Goal: Task Accomplishment & Management: Use online tool/utility

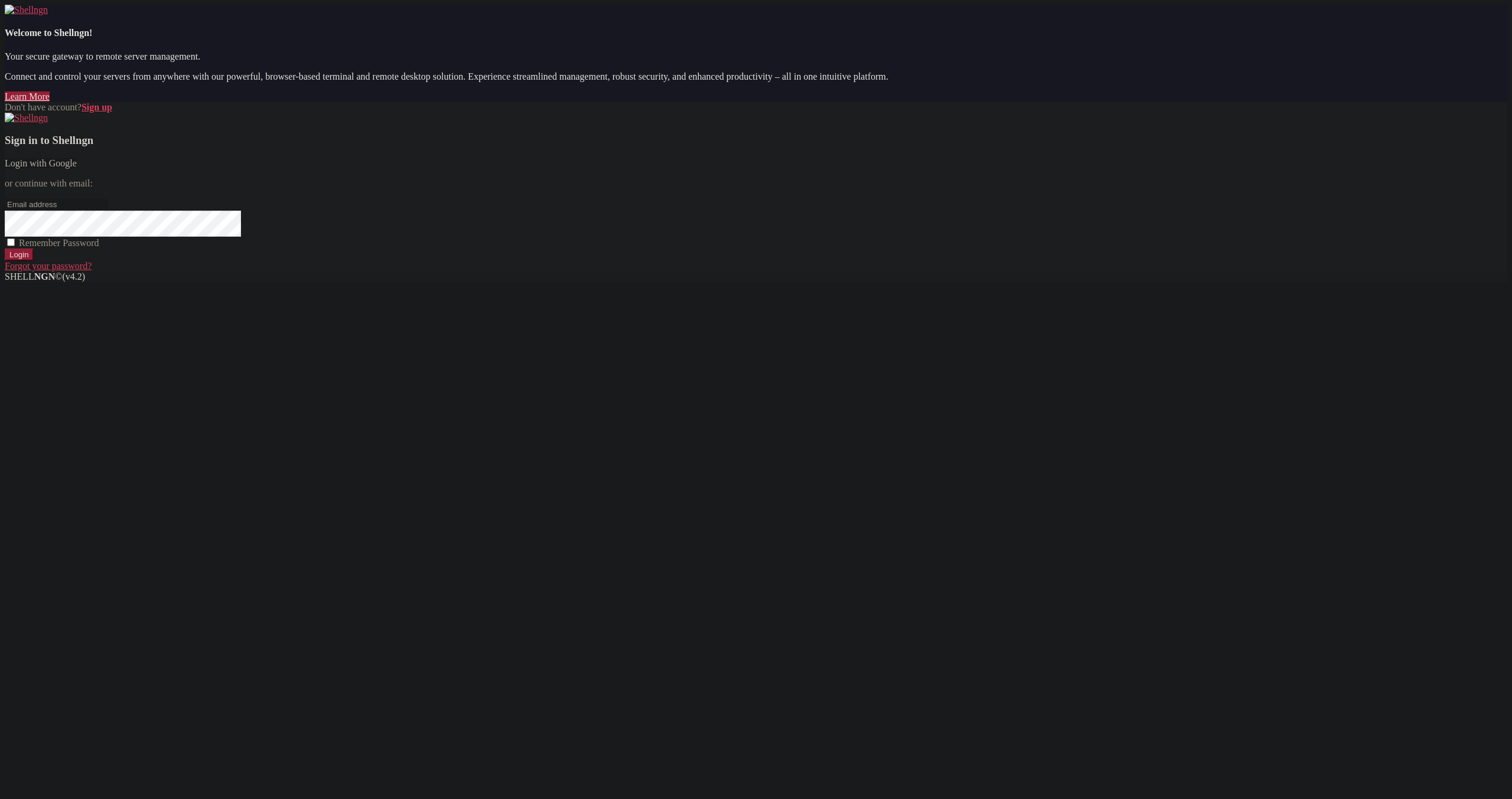
click at [77, 168] on link "Login with Google" at bounding box center [40, 163] width 72 height 10
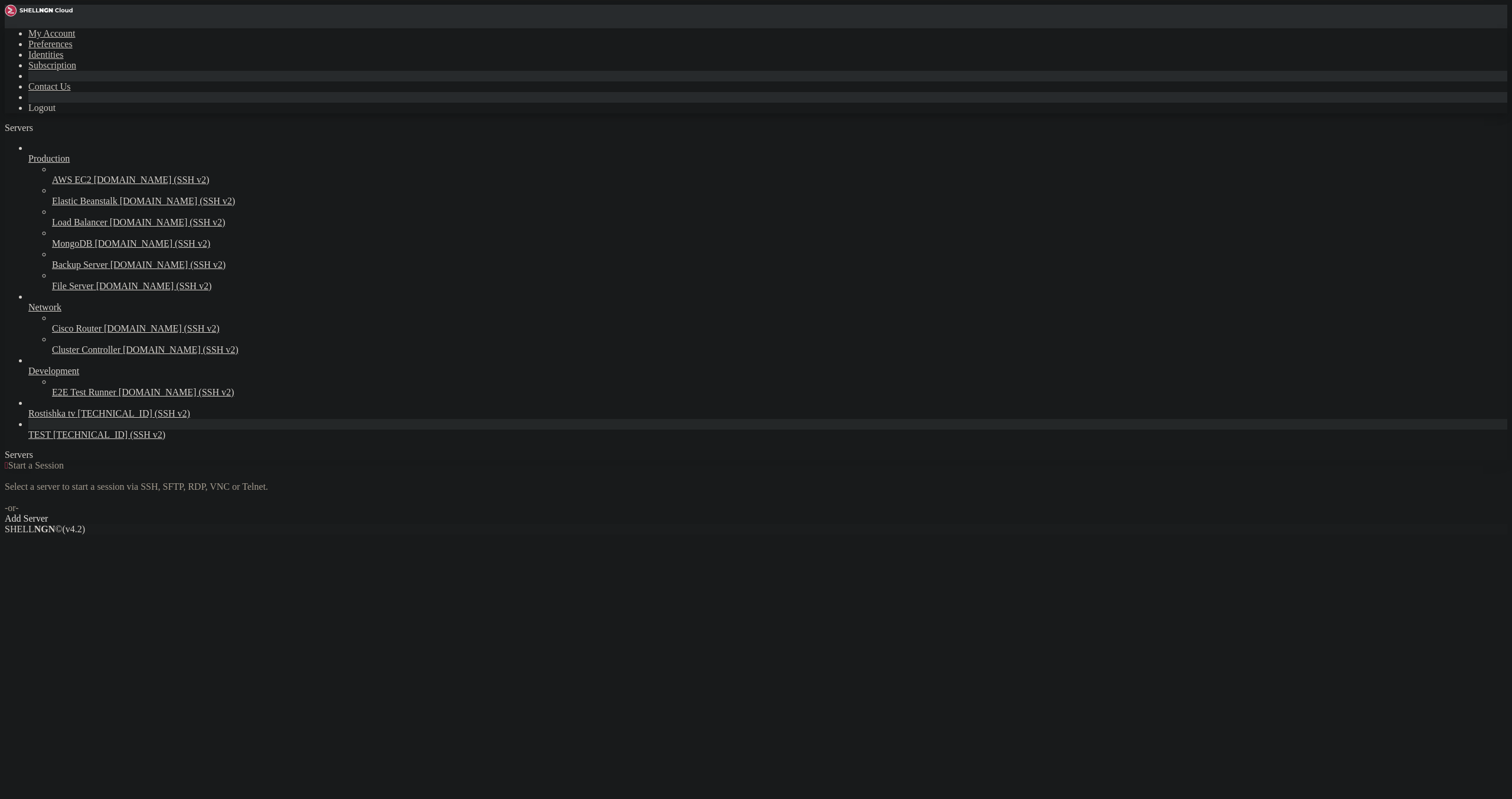
click at [60, 440] on span "[TECHNICAL_ID] (SSH v2)" at bounding box center [109, 435] width 112 height 10
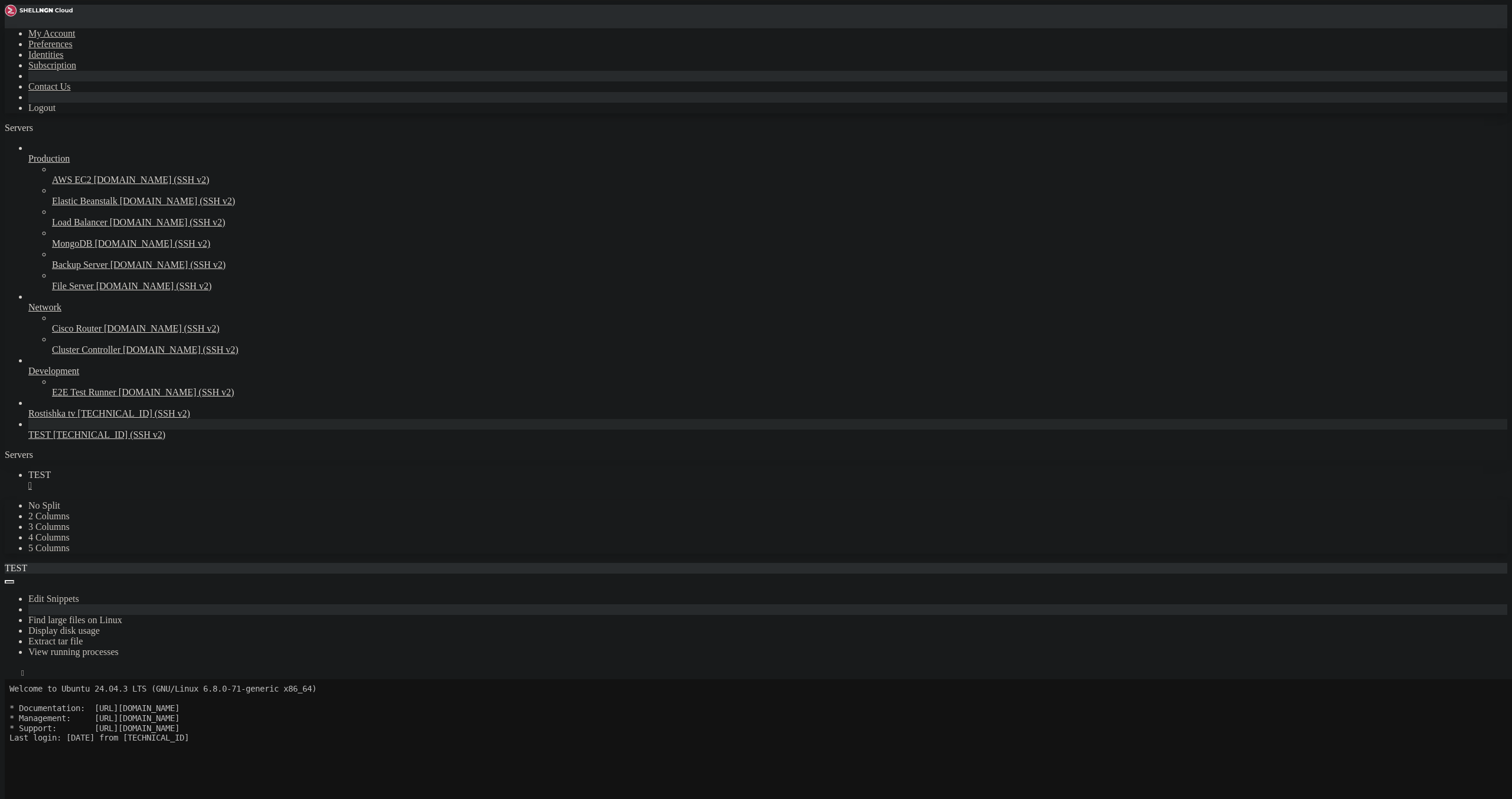
scroll to position [69, 0]
click at [201, 481] on div "" at bounding box center [768, 486] width 1479 height 10
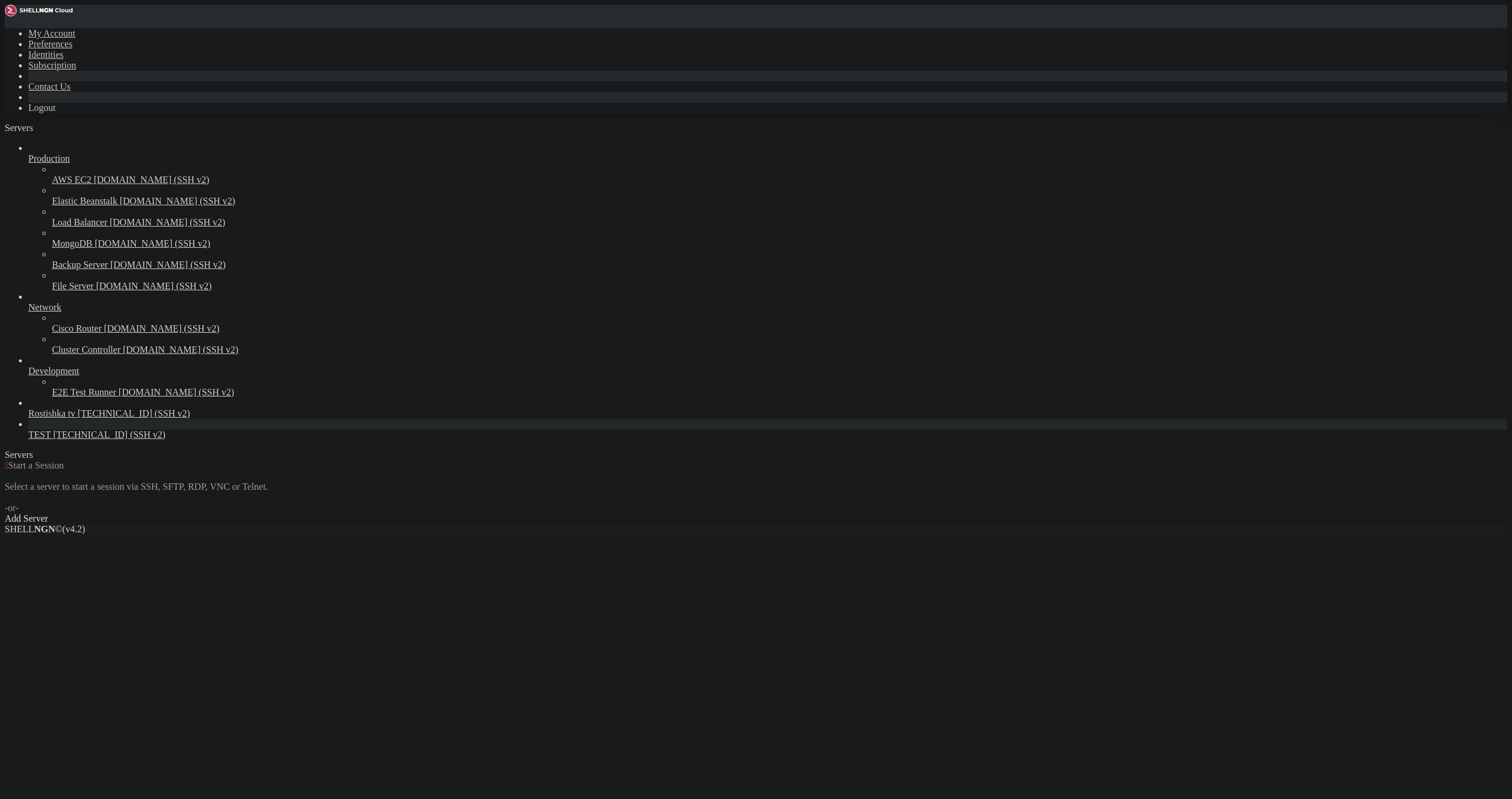
click at [77, 440] on span "[TECHNICAL_ID] (SSH v2)" at bounding box center [109, 435] width 112 height 10
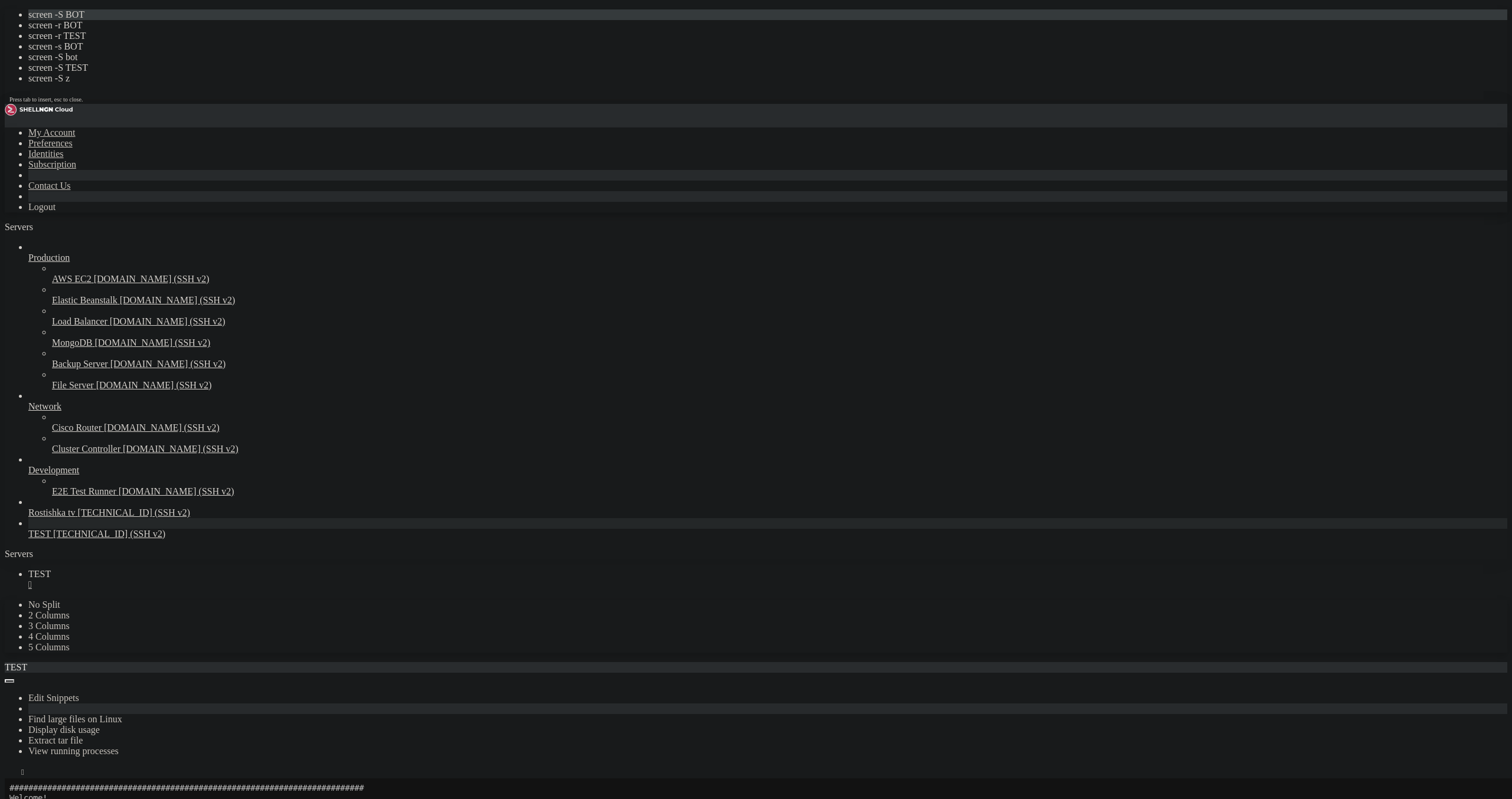
scroll to position [49, 0]
drag, startPoint x: 334, startPoint y: 1190, endPoint x: 293, endPoint y: 1148, distance: 58.7
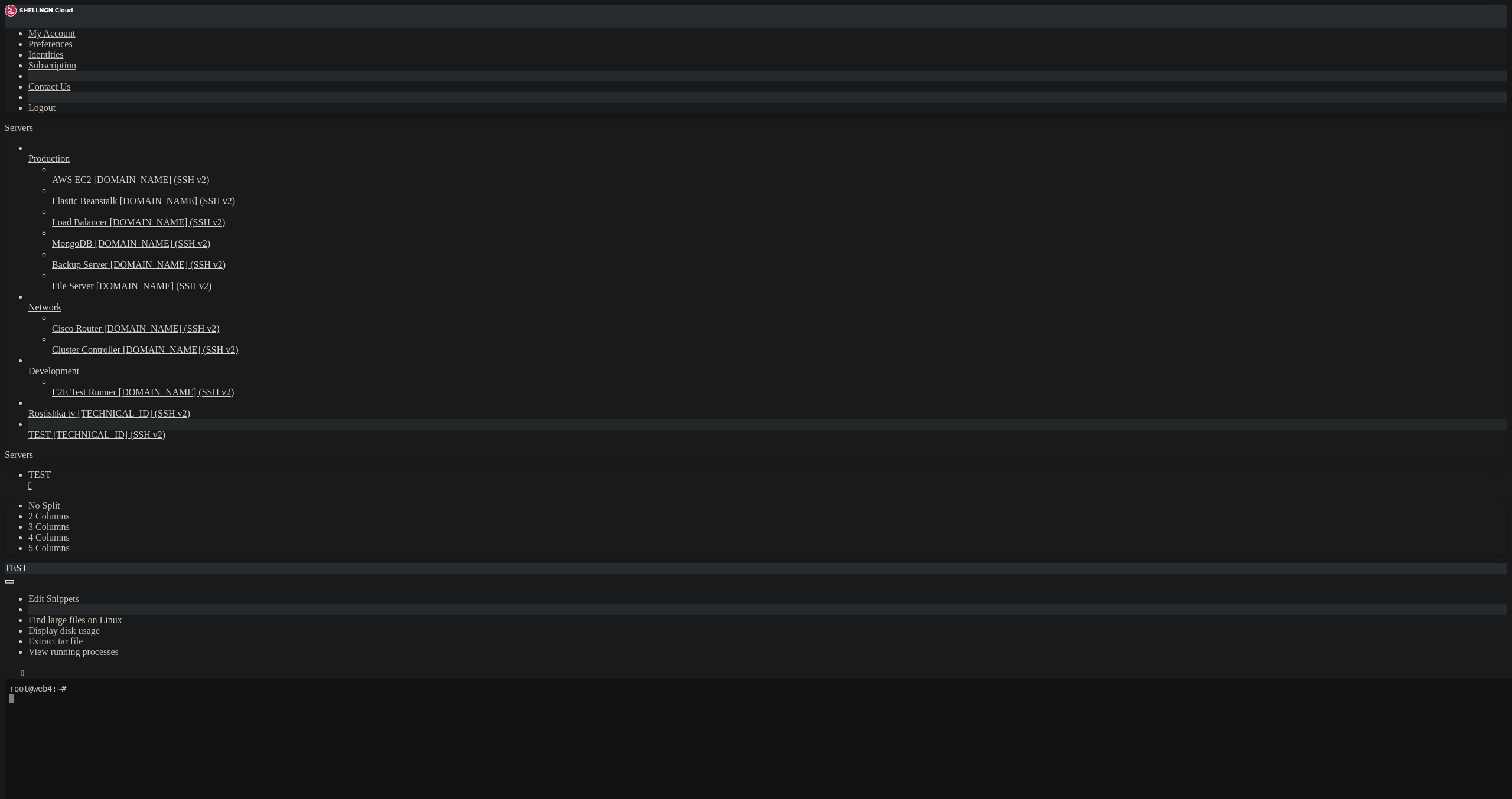
click at [193, 469] on link "TEST " at bounding box center [768, 480] width 1479 height 21
click at [194, 481] on div "" at bounding box center [768, 486] width 1479 height 10
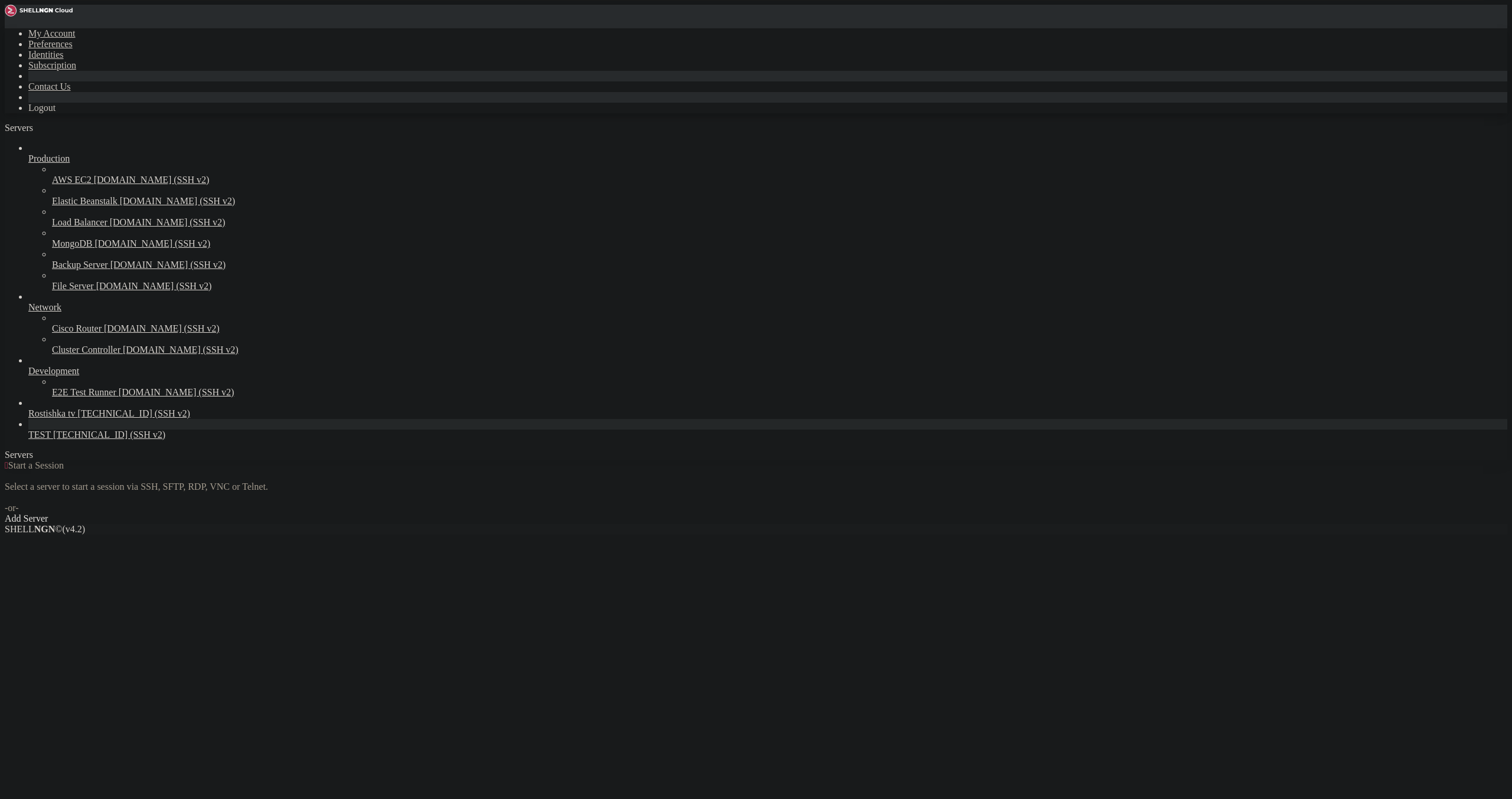
click at [72, 440] on span "[TECHNICAL_ID] (SSH v2)" at bounding box center [109, 435] width 112 height 10
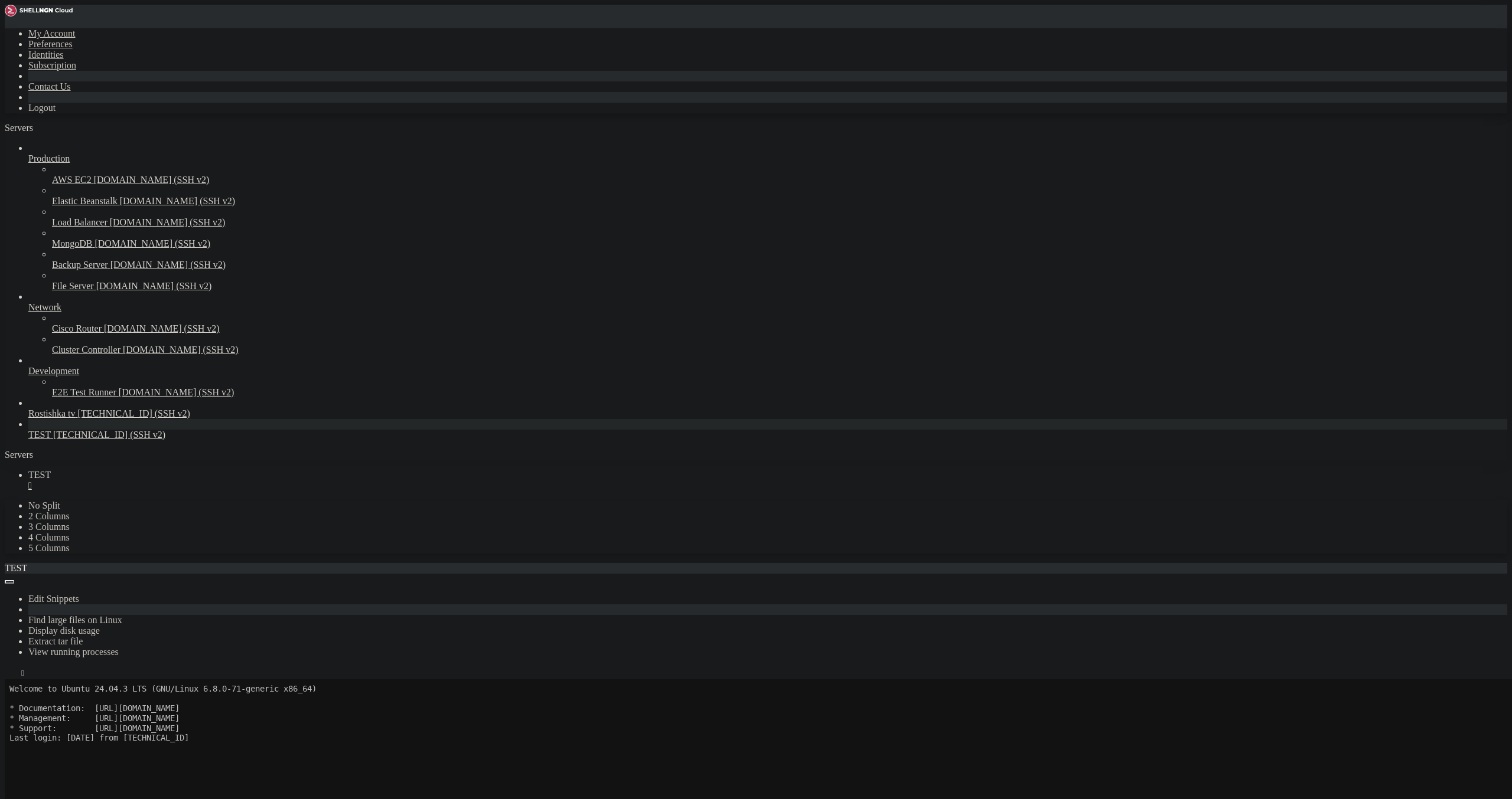
scroll to position [69, 0]
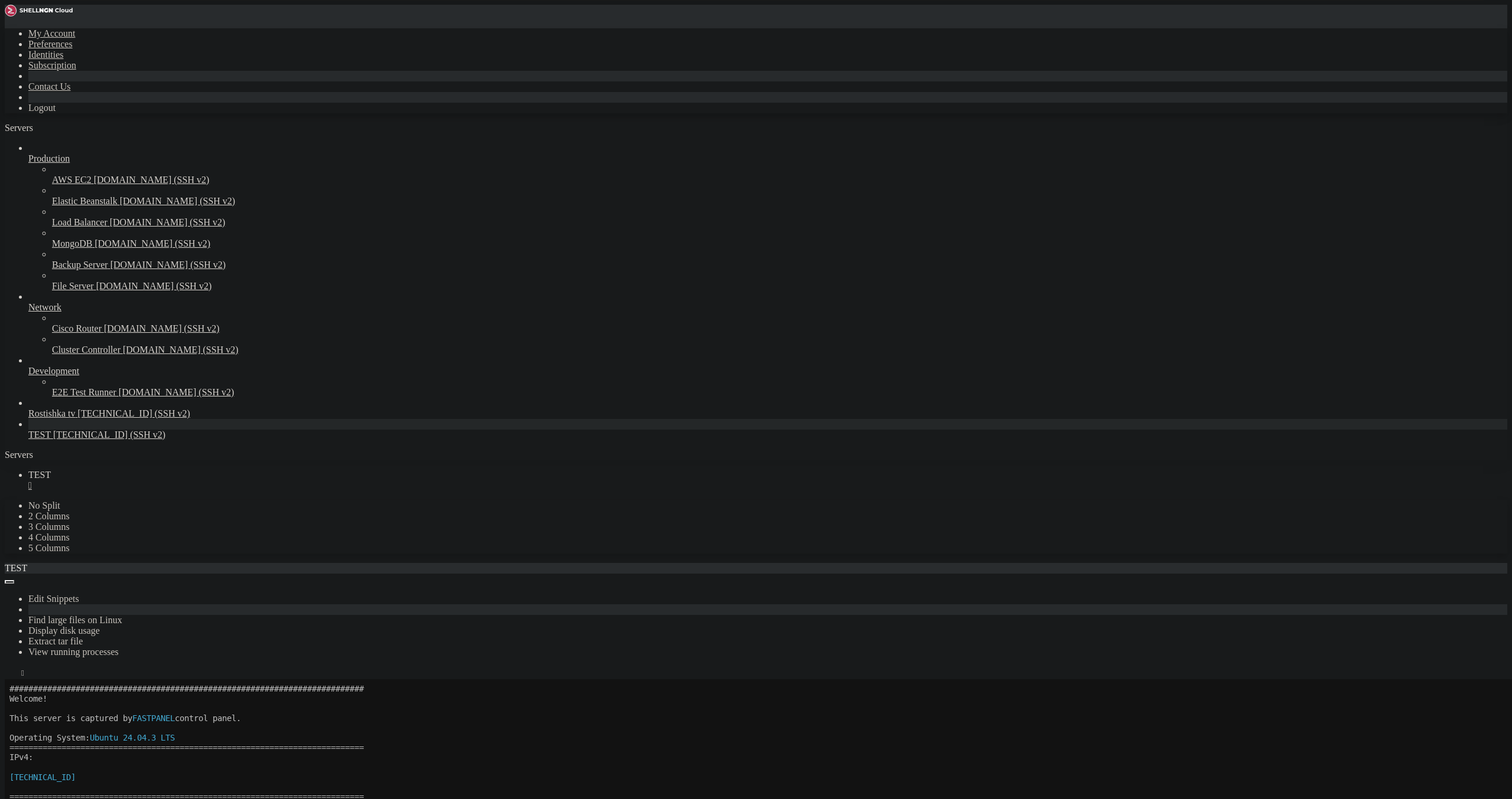
drag, startPoint x: 52, startPoint y: 994, endPoint x: 102, endPoint y: 995, distance: 50.0
drag, startPoint x: 106, startPoint y: 981, endPoint x: 93, endPoint y: 985, distance: 13.6
drag, startPoint x: 54, startPoint y: 991, endPoint x: 97, endPoint y: 991, distance: 43.0
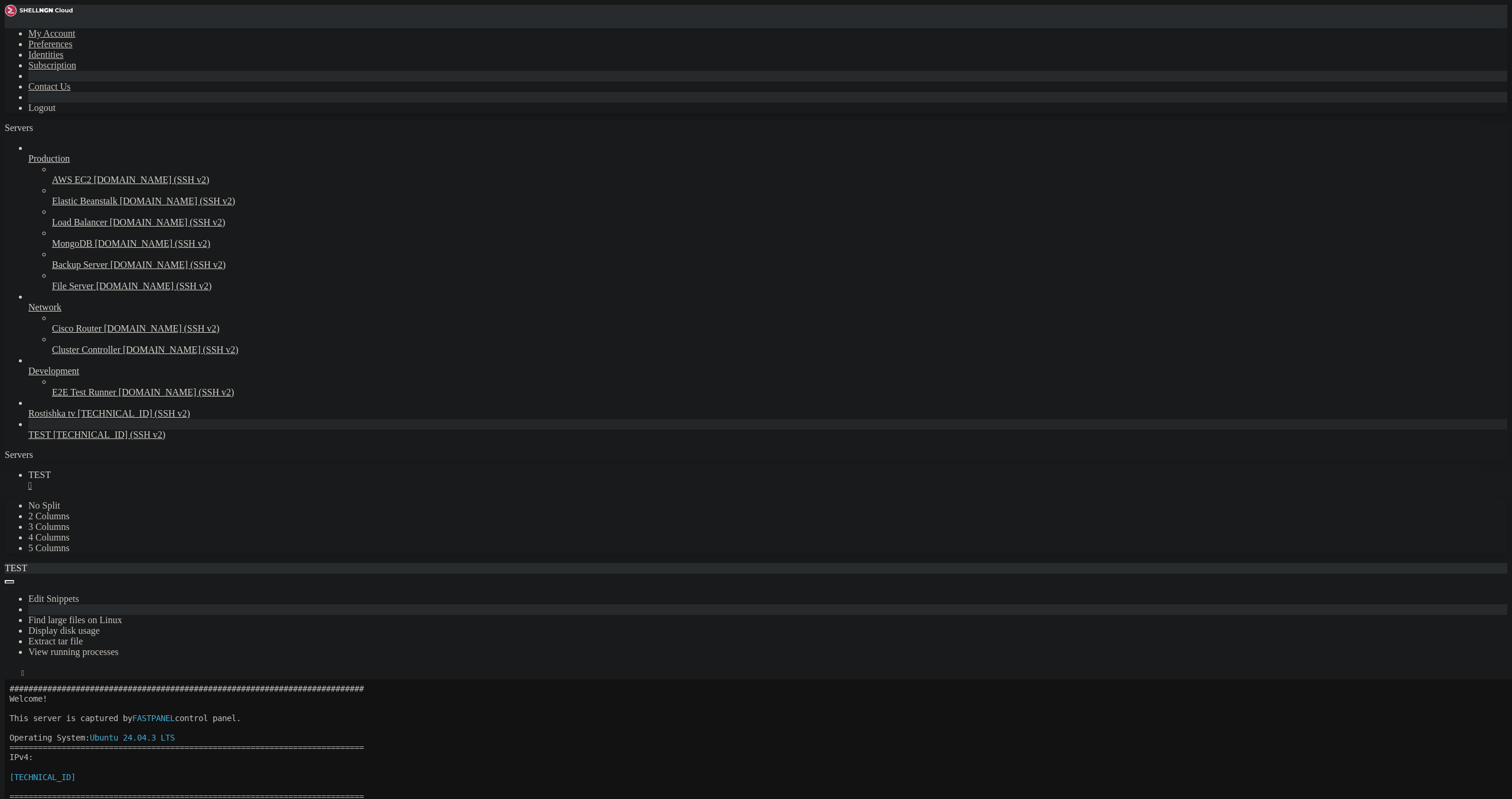
drag, startPoint x: 52, startPoint y: 962, endPoint x: 138, endPoint y: 961, distance: 86.0
drag, startPoint x: 51, startPoint y: 973, endPoint x: 103, endPoint y: 972, distance: 52.0
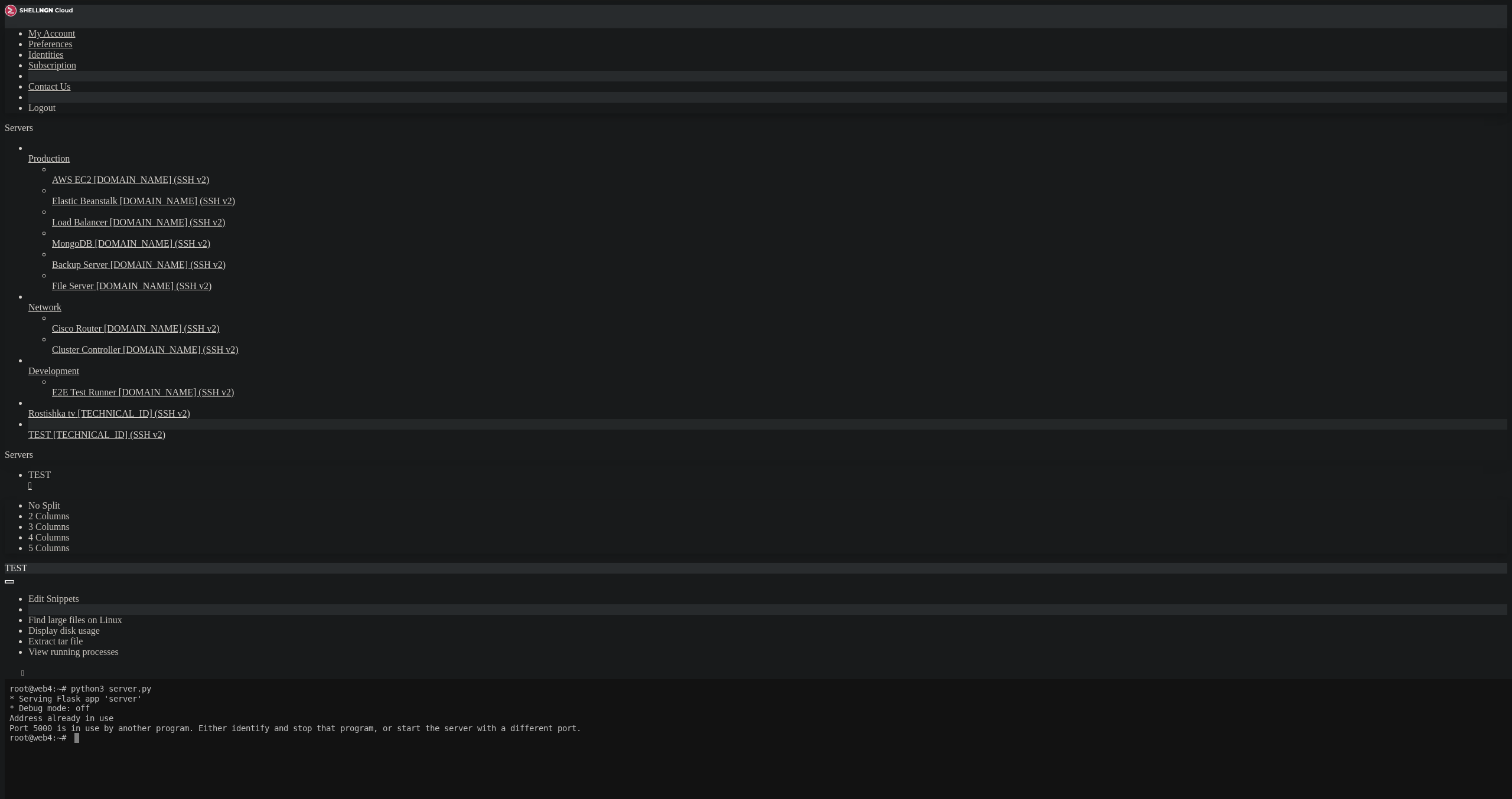
click at [196, 481] on div "" at bounding box center [768, 486] width 1479 height 10
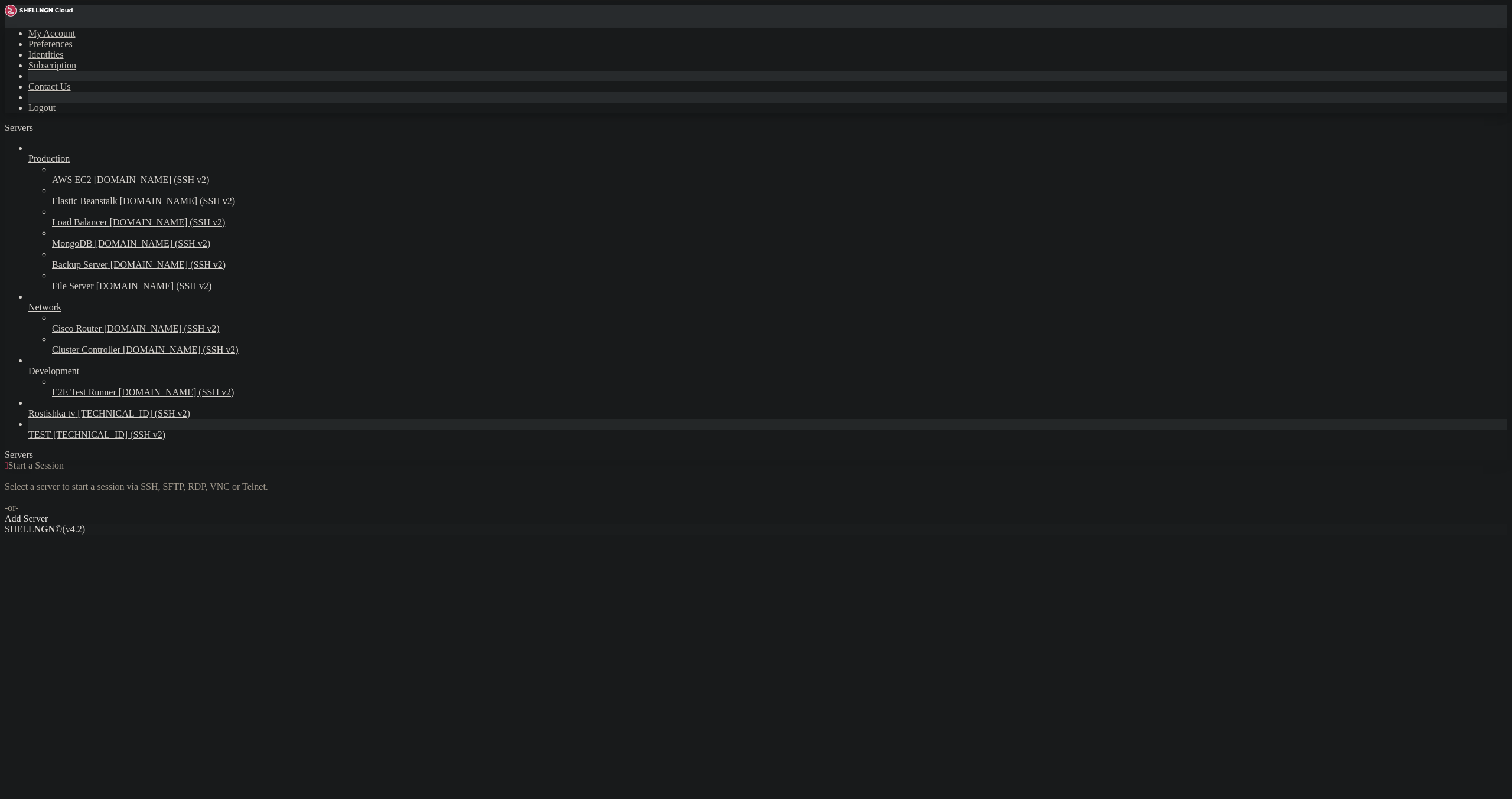
click at [56, 440] on span "[TECHNICAL_ID] (SSH v2)" at bounding box center [109, 435] width 112 height 10
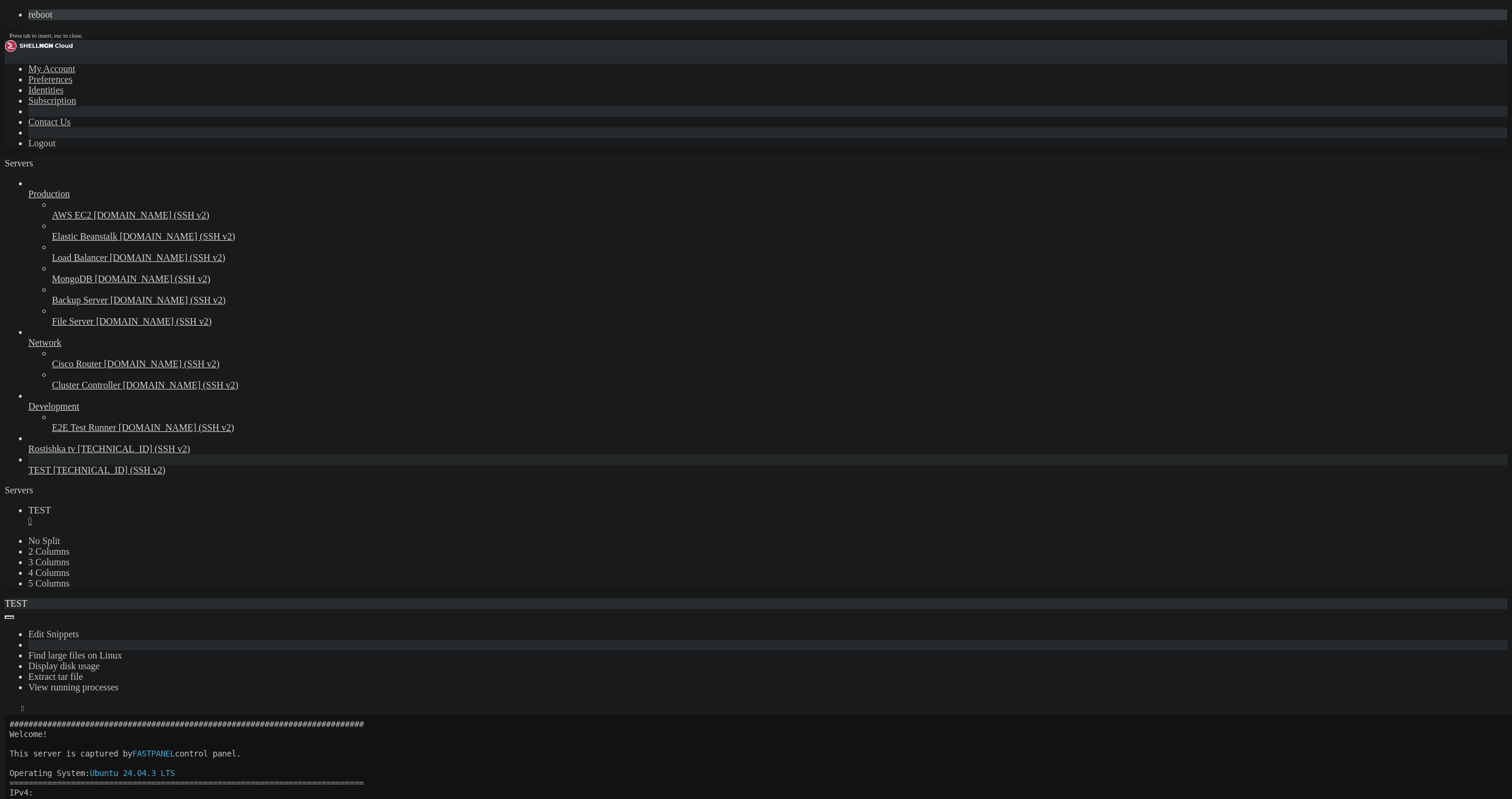
drag, startPoint x: 304, startPoint y: 315, endPoint x: 152, endPoint y: 262, distance: 161.0
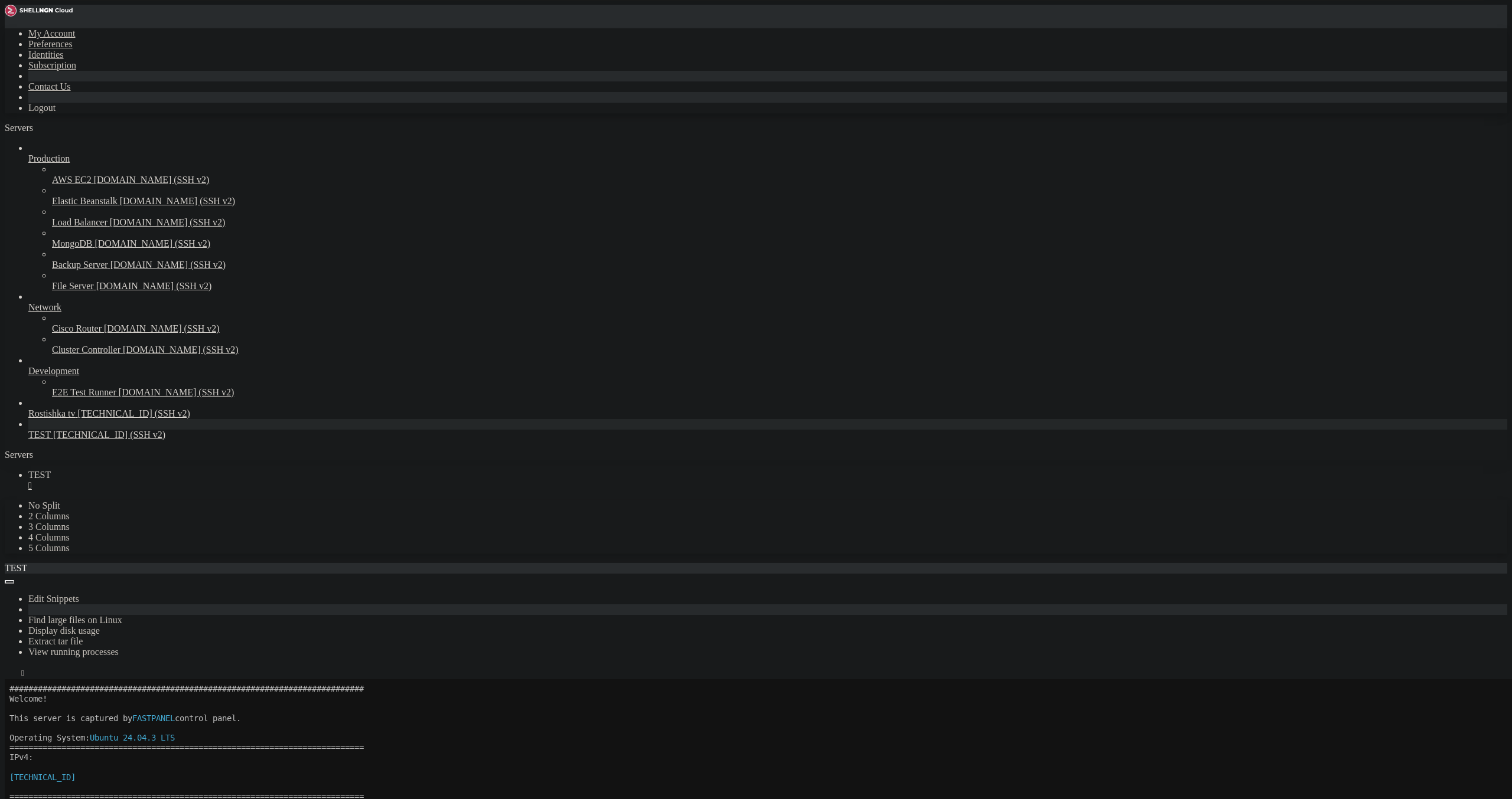
click at [52, 712] on button "Reconnect" at bounding box center [28, 718] width 47 height 12
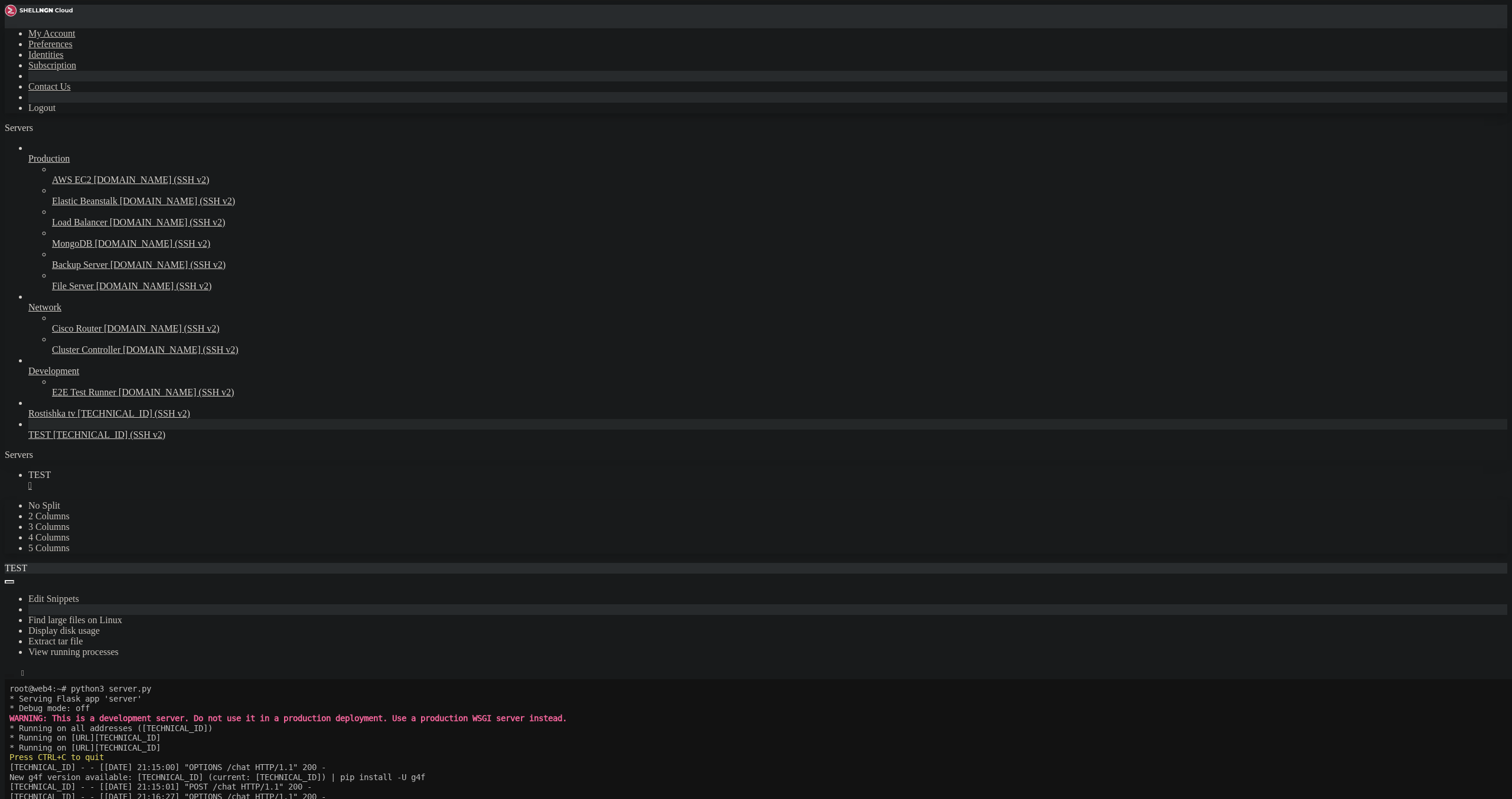
click at [10, 676] on icon "button" at bounding box center [10, 676] width 0 height 0
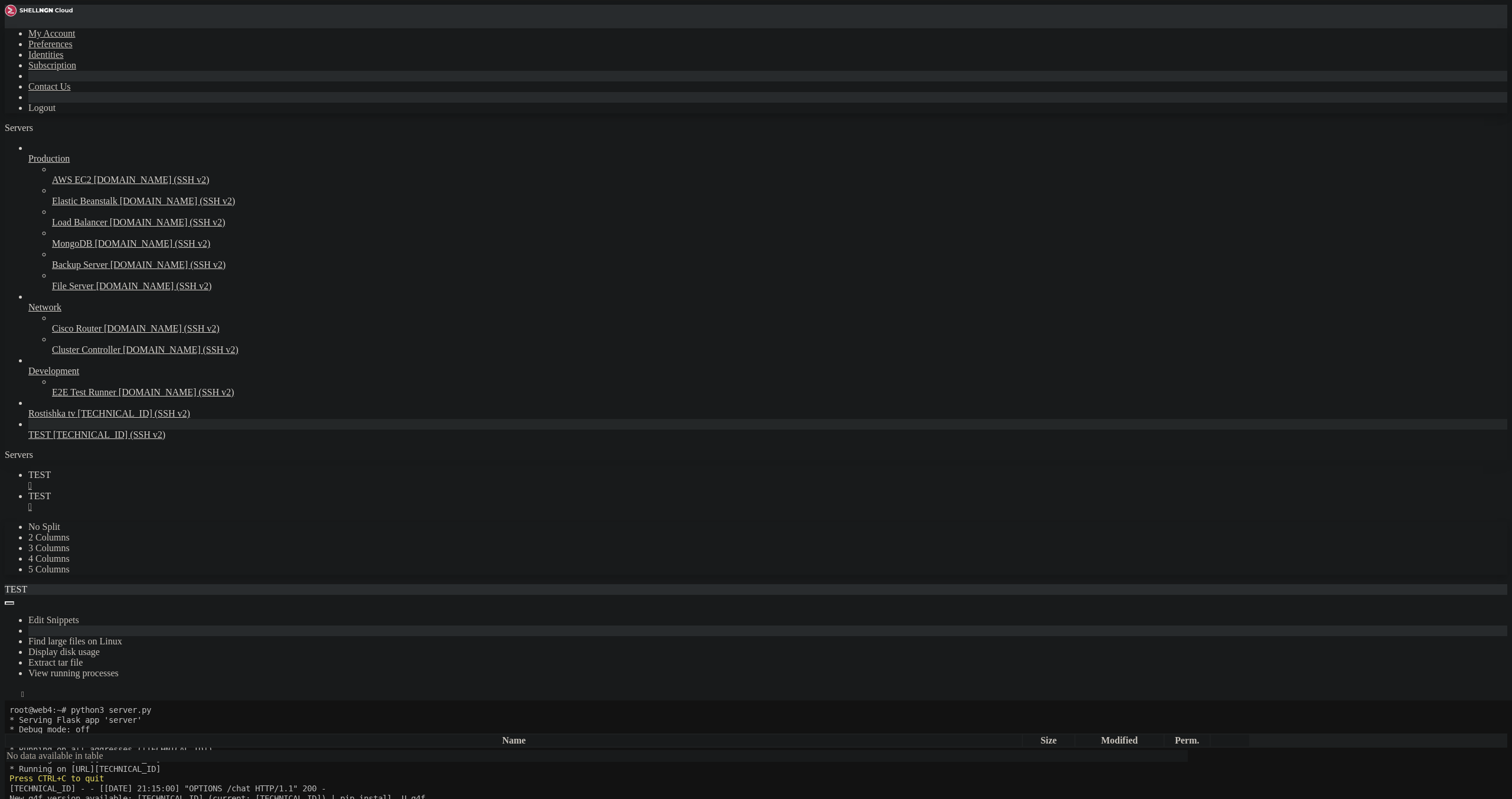
type input "/root"
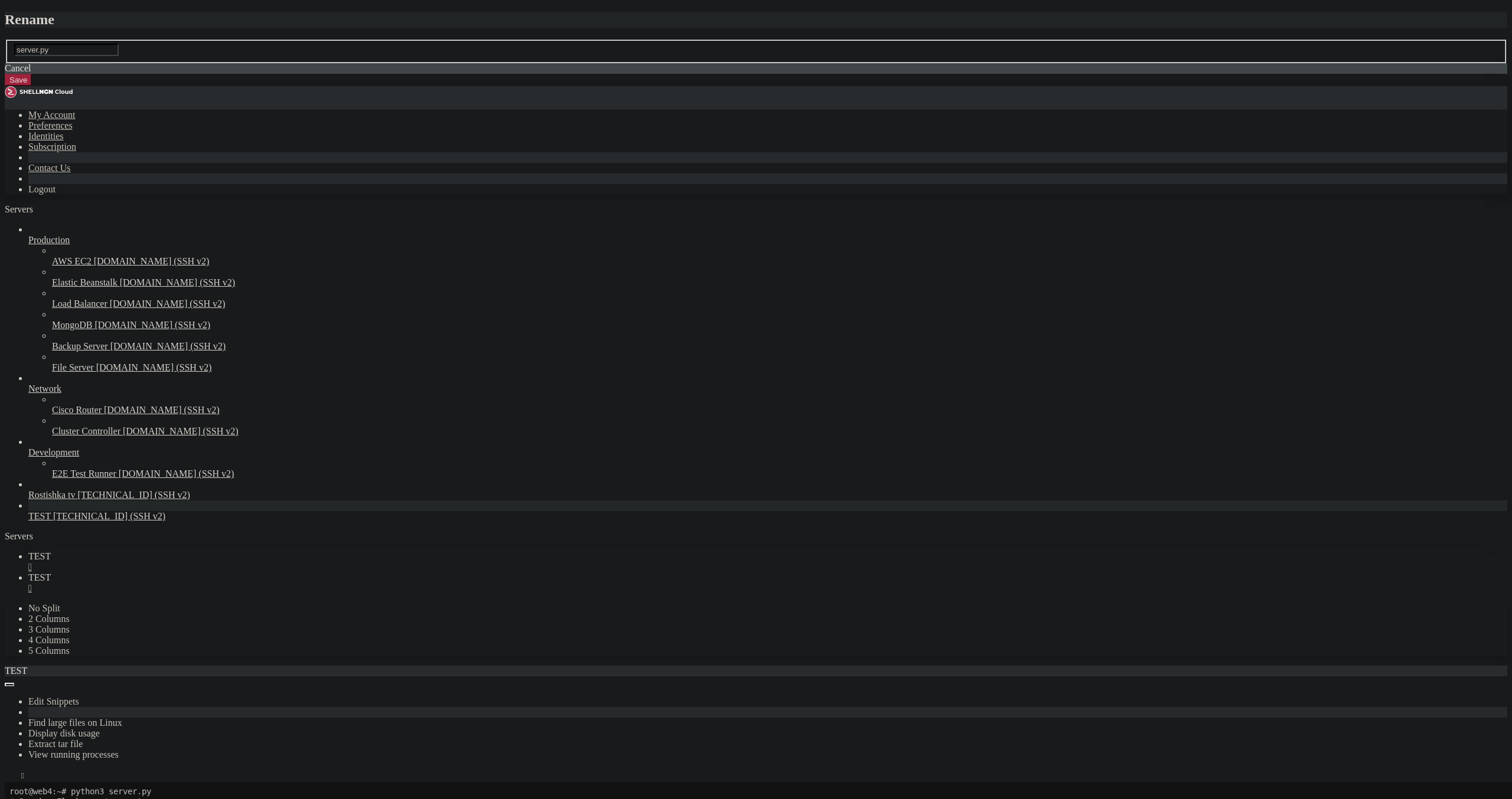
click at [32, 86] on button "Save" at bounding box center [17, 80] width 27 height 12
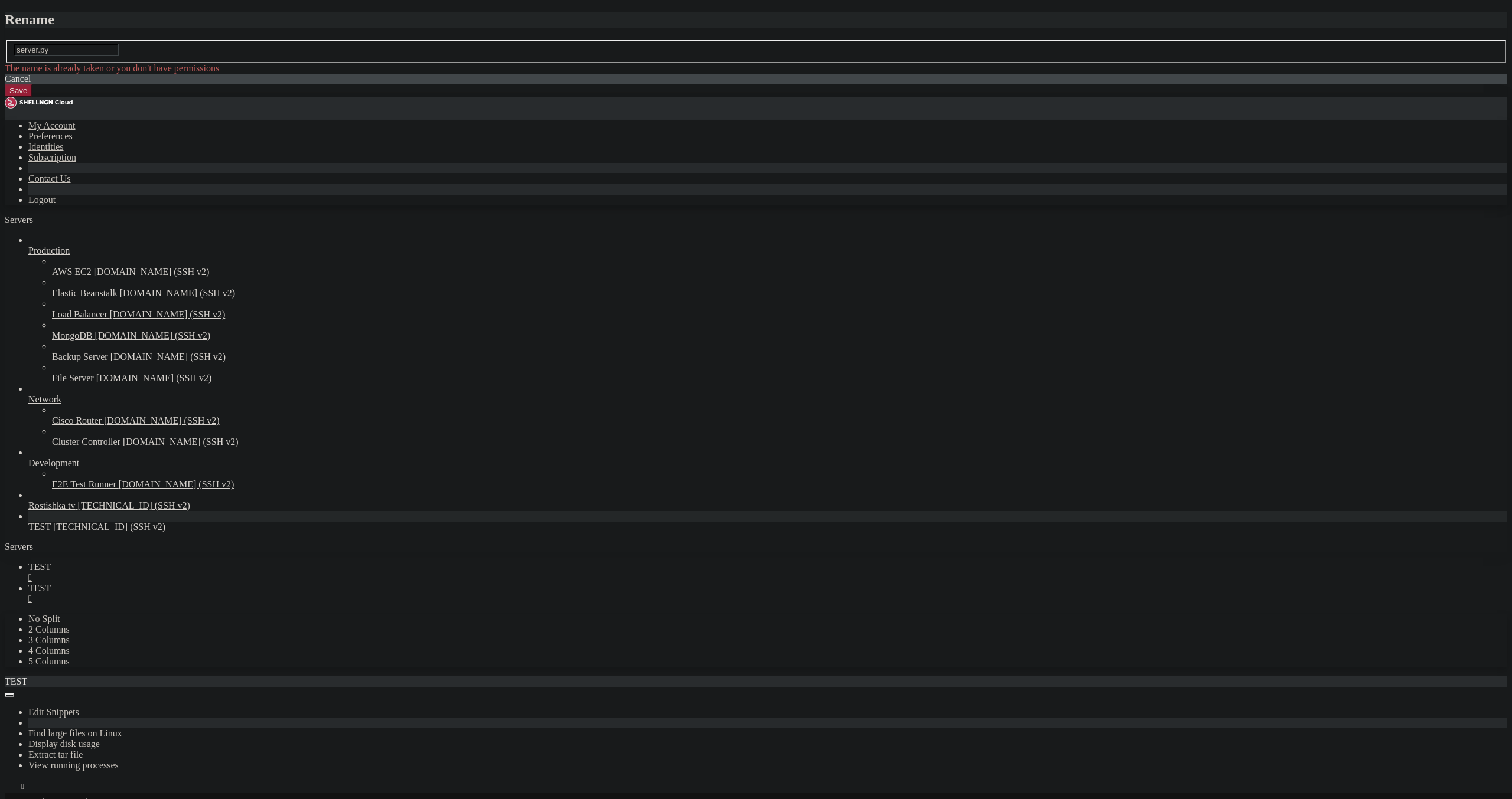
click at [4, 39] on link at bounding box center [4, 39] width 0 height 0
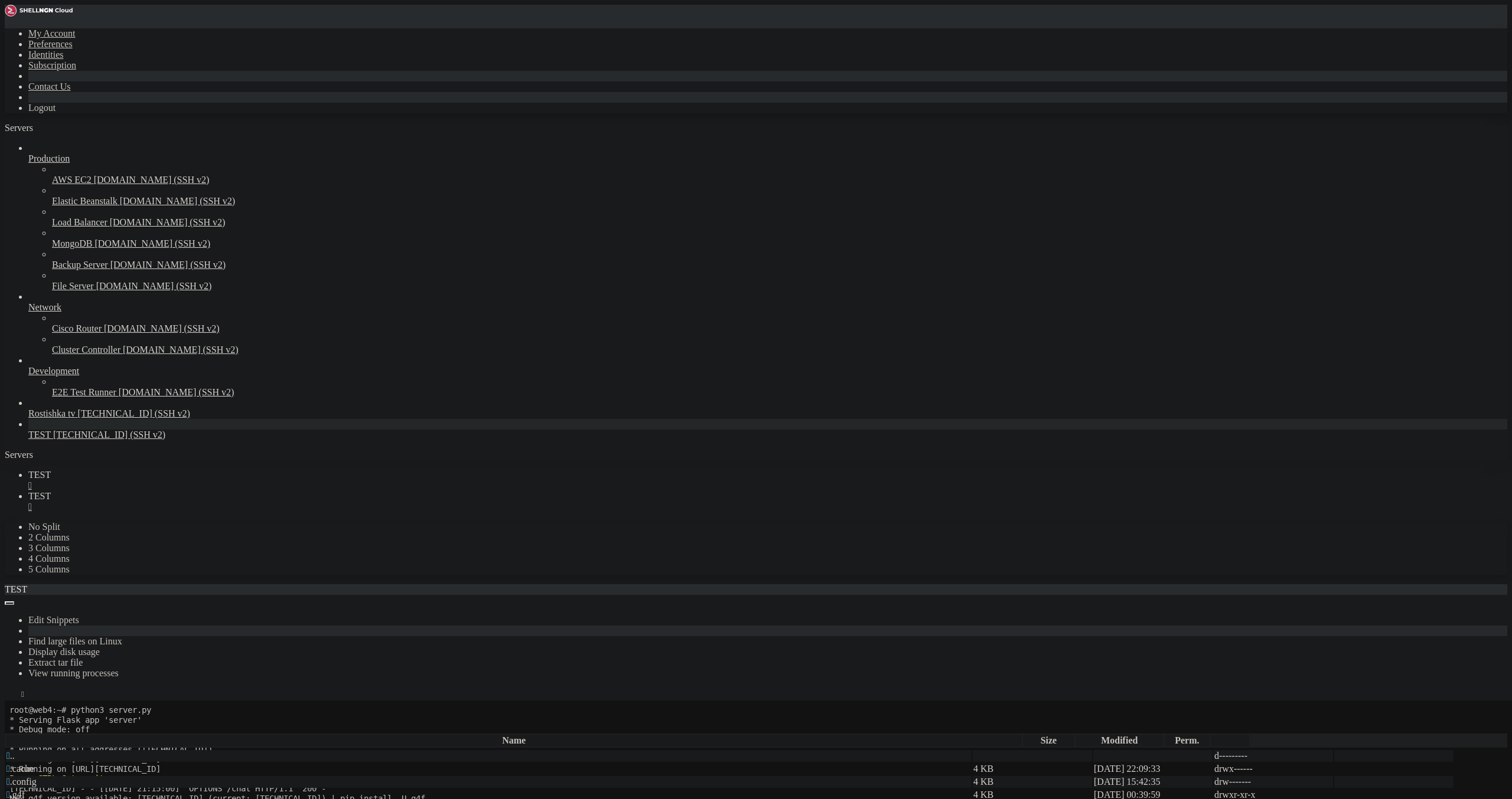
drag, startPoint x: 351, startPoint y: 349, endPoint x: 151, endPoint y: 328, distance: 201.1
drag, startPoint x: 207, startPoint y: 339, endPoint x: 124, endPoint y: 319, distance: 85.4
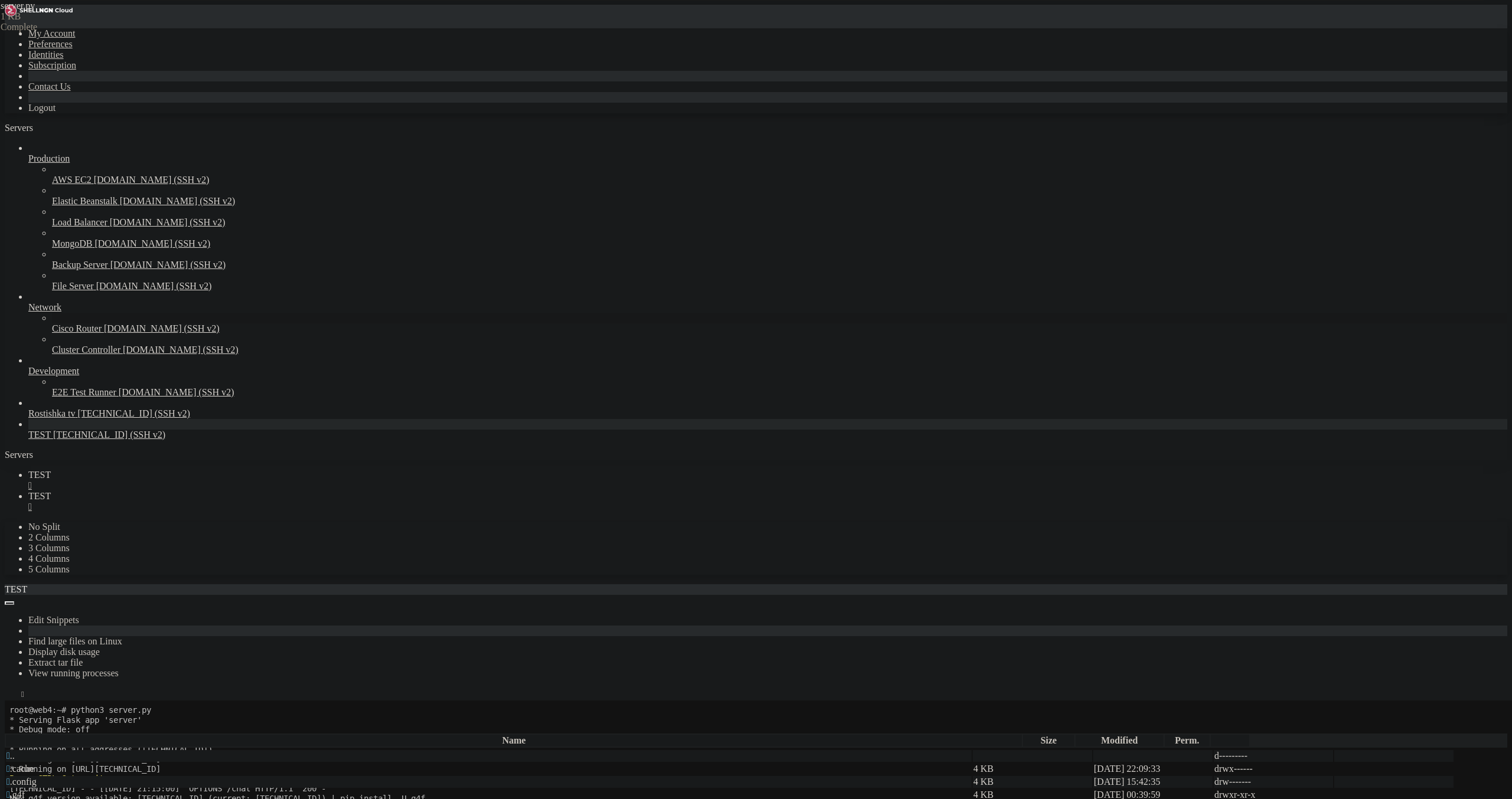
click at [124, 319] on div "My Account Preferences Identities Subscription Contact Us Logout Servers Produc…" at bounding box center [755, 769] width 1502 height 1531
drag, startPoint x: 446, startPoint y: 255, endPoint x: 159, endPoint y: 240, distance: 287.4
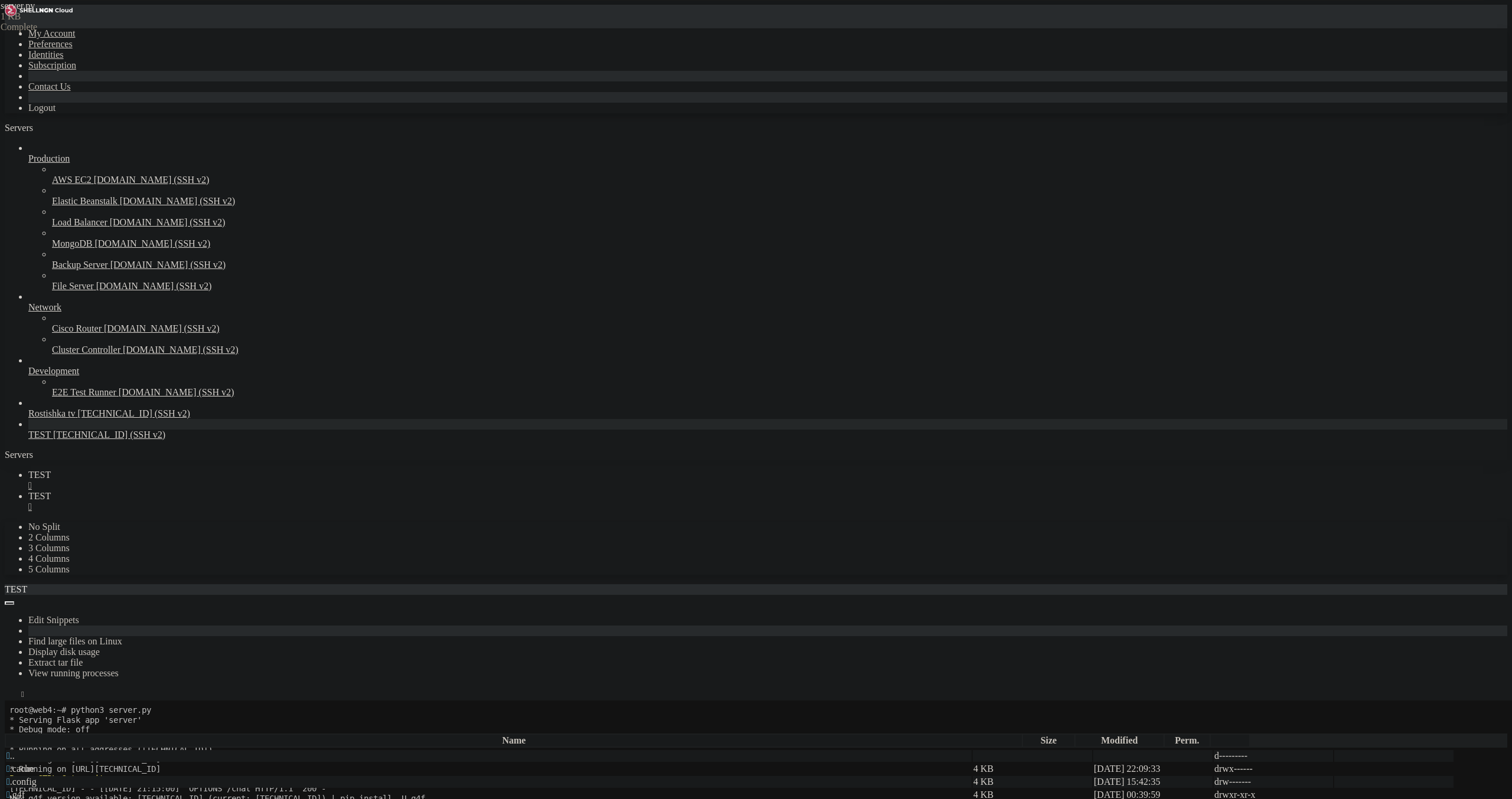
drag, startPoint x: 449, startPoint y: 257, endPoint x: 161, endPoint y: 184, distance: 297.1
type textarea "def chat(): data = request.json"
